Goal: Information Seeking & Learning: Find specific page/section

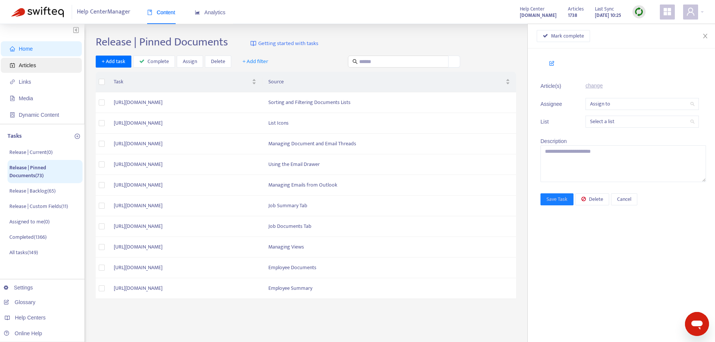
click at [36, 65] on span "Articles" at bounding box center [43, 65] width 66 height 15
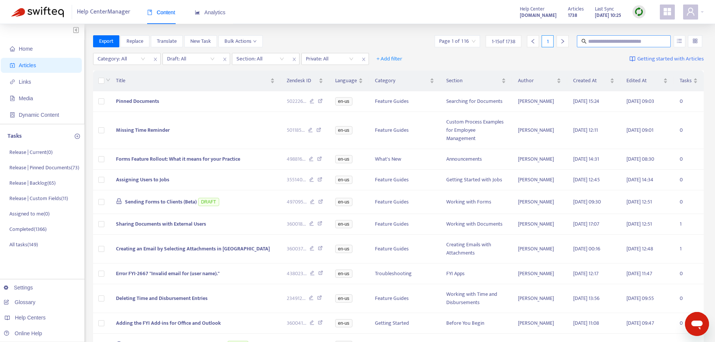
click at [606, 38] on input "text" at bounding box center [624, 41] width 72 height 8
type input "**********"
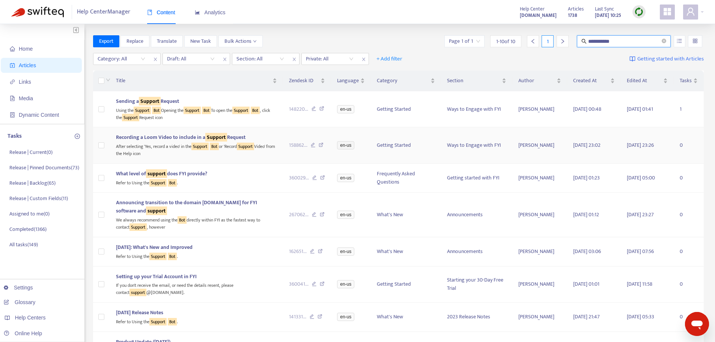
click at [192, 149] on div "After selecting 'Yes, record a video' in the Support Bot or 'Record Support Vid…" at bounding box center [196, 148] width 161 height 15
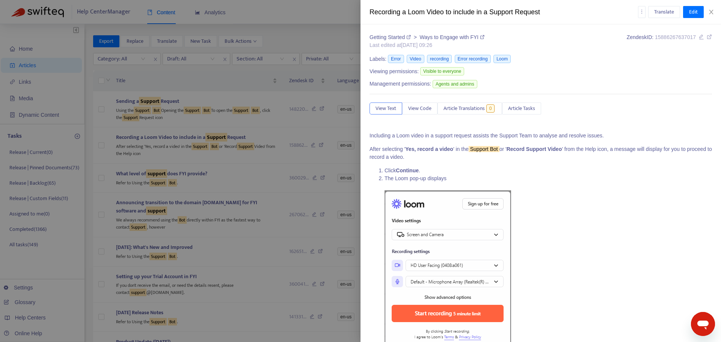
click at [706, 38] on icon at bounding box center [708, 36] width 5 height 5
click at [219, 171] on div at bounding box center [360, 171] width 721 height 342
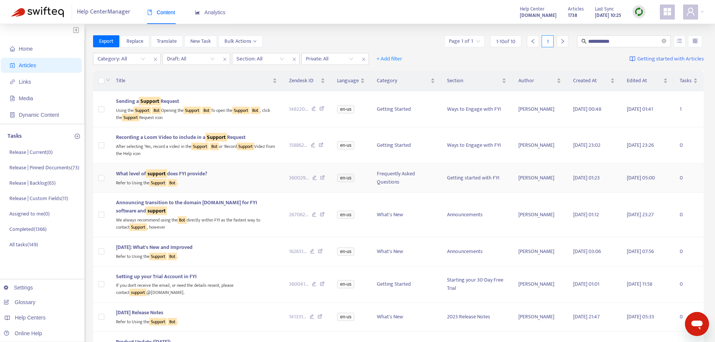
click at [221, 178] on div "Refer to Using the Support Bot ." at bounding box center [196, 182] width 161 height 9
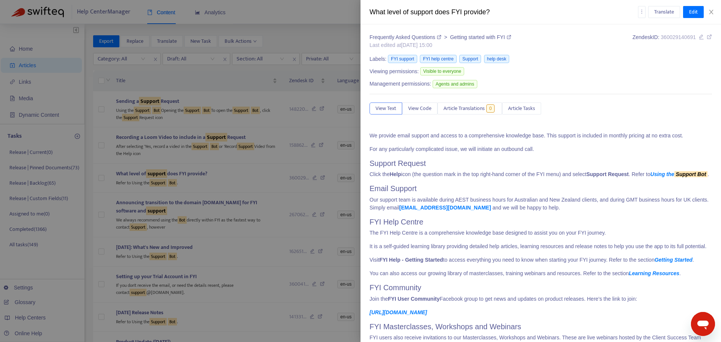
click at [706, 36] on icon at bounding box center [708, 36] width 5 height 5
click at [234, 175] on div at bounding box center [360, 171] width 721 height 342
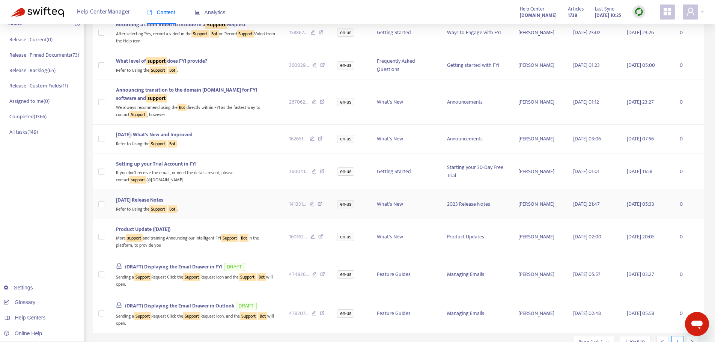
scroll to position [146, 0]
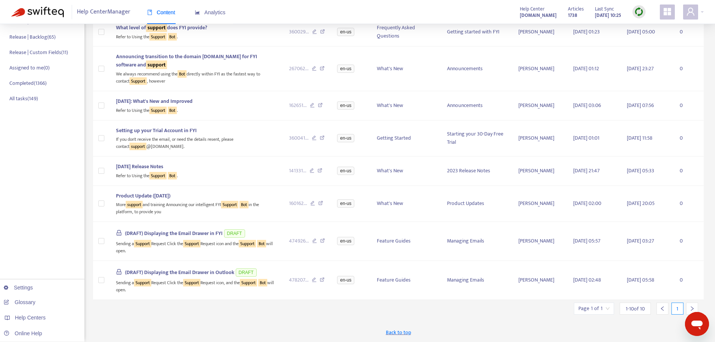
click at [690, 307] on icon "right" at bounding box center [691, 308] width 5 height 5
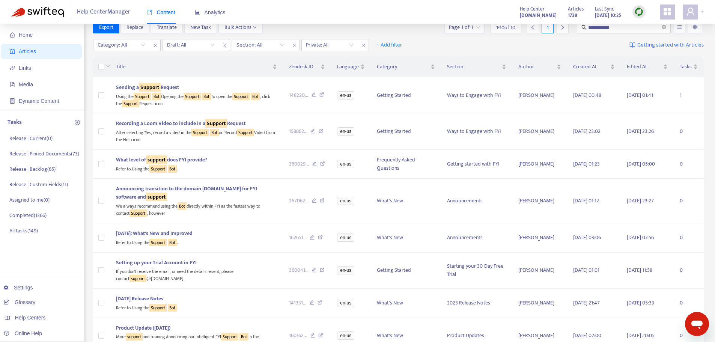
scroll to position [0, 0]
